Goal: Check status: Check status

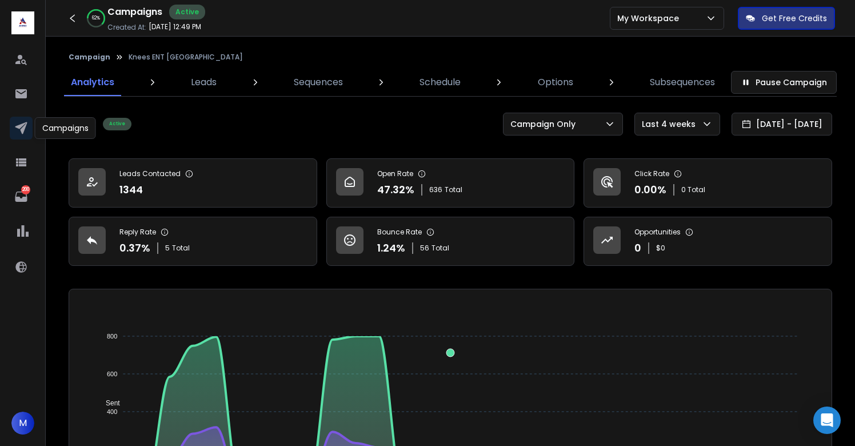
click at [22, 127] on icon at bounding box center [21, 128] width 12 height 12
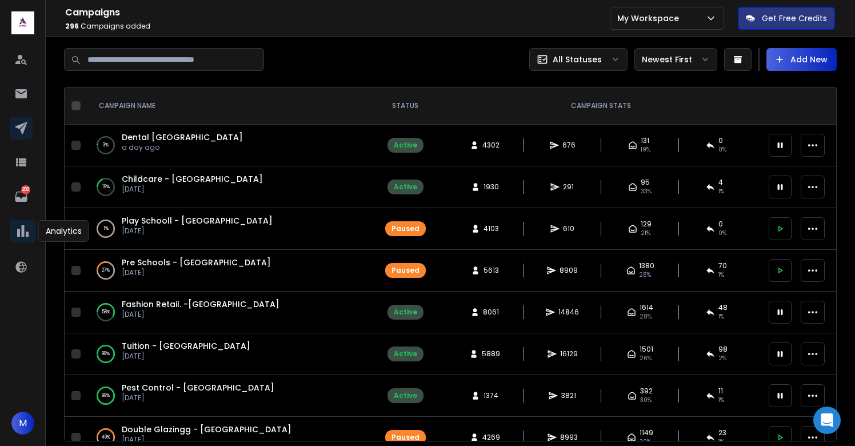
click at [23, 227] on icon at bounding box center [22, 230] width 11 height 11
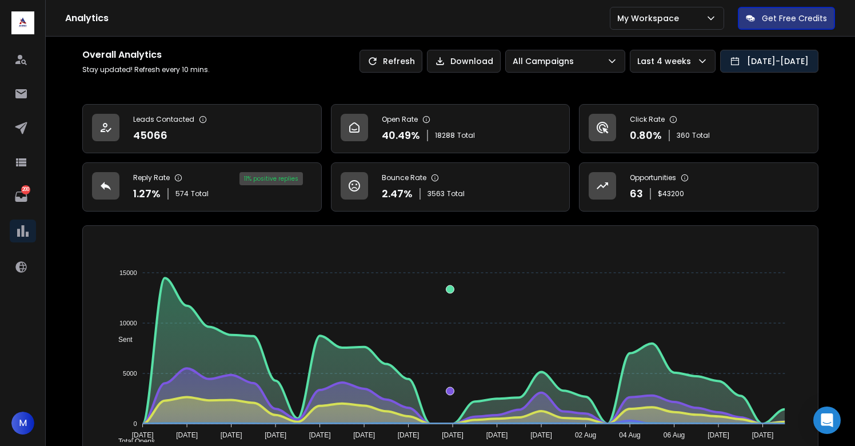
click at [757, 58] on button "13 Jul 2025 - 11 Aug 2025" at bounding box center [769, 61] width 98 height 23
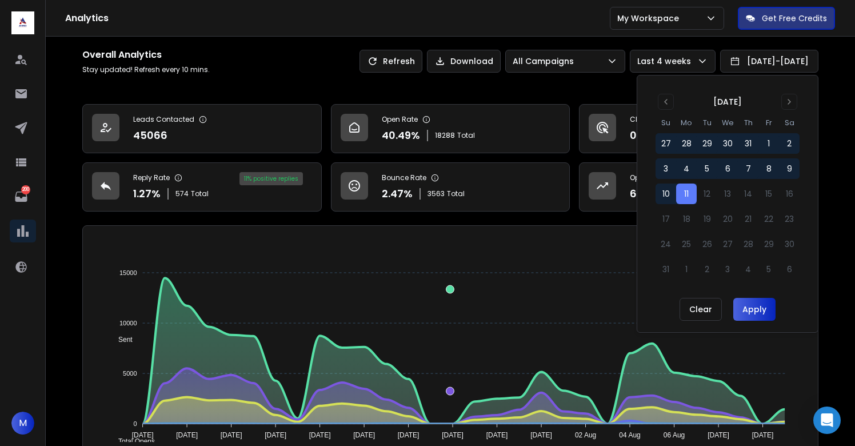
click at [687, 199] on button "11" at bounding box center [686, 193] width 21 height 21
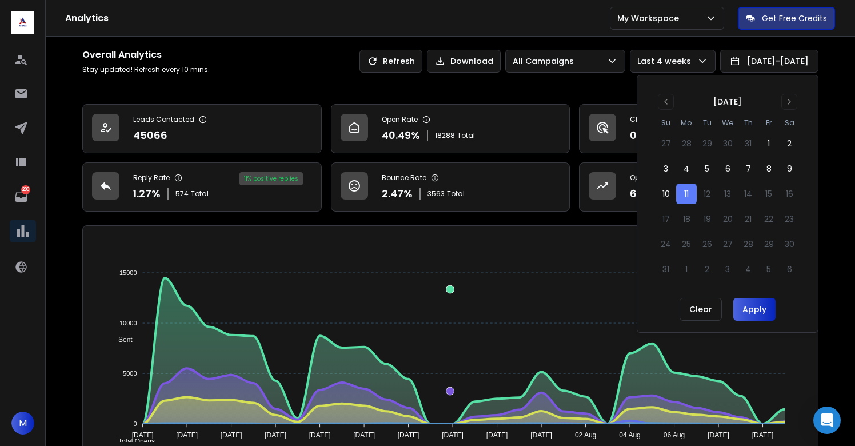
click at [751, 306] on button "Apply" at bounding box center [754, 309] width 42 height 23
